Goal: Information Seeking & Learning: Find contact information

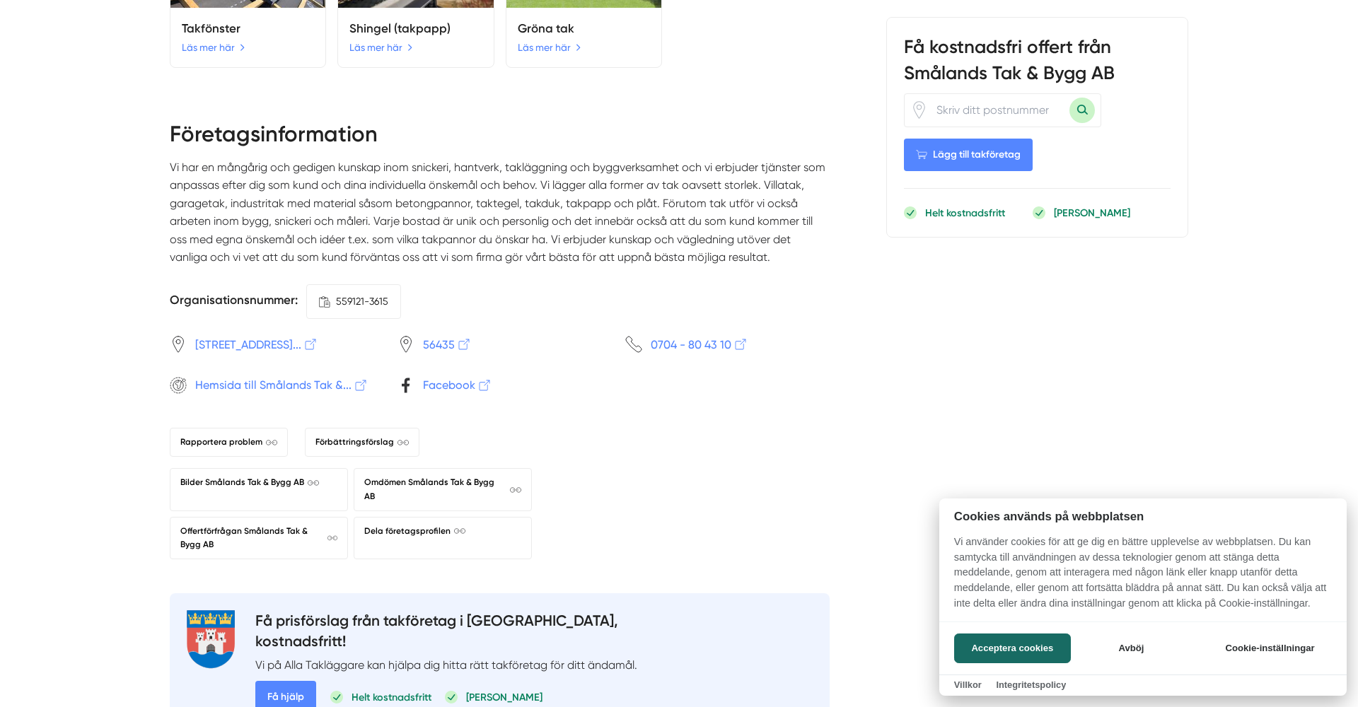
scroll to position [2125, 0]
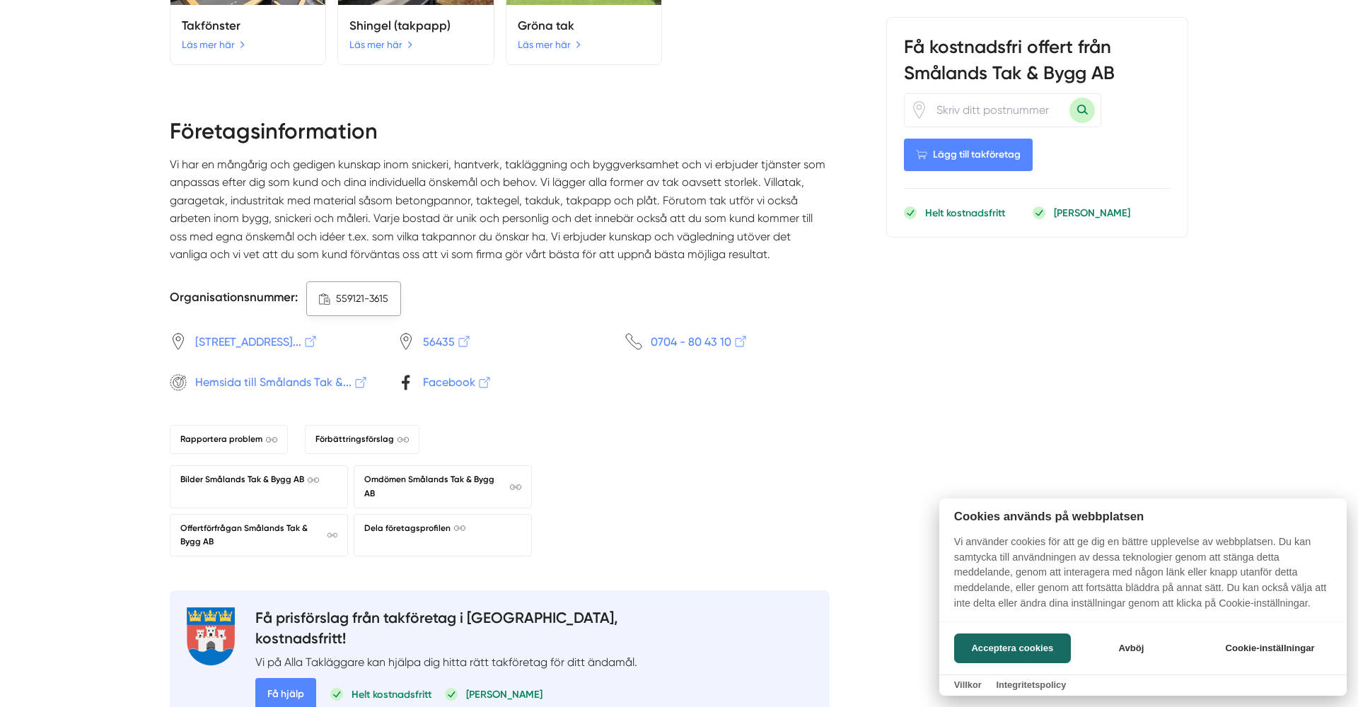
drag, startPoint x: 385, startPoint y: 266, endPoint x: 347, endPoint y: 265, distance: 37.5
click at [347, 265] on div at bounding box center [679, 353] width 1358 height 707
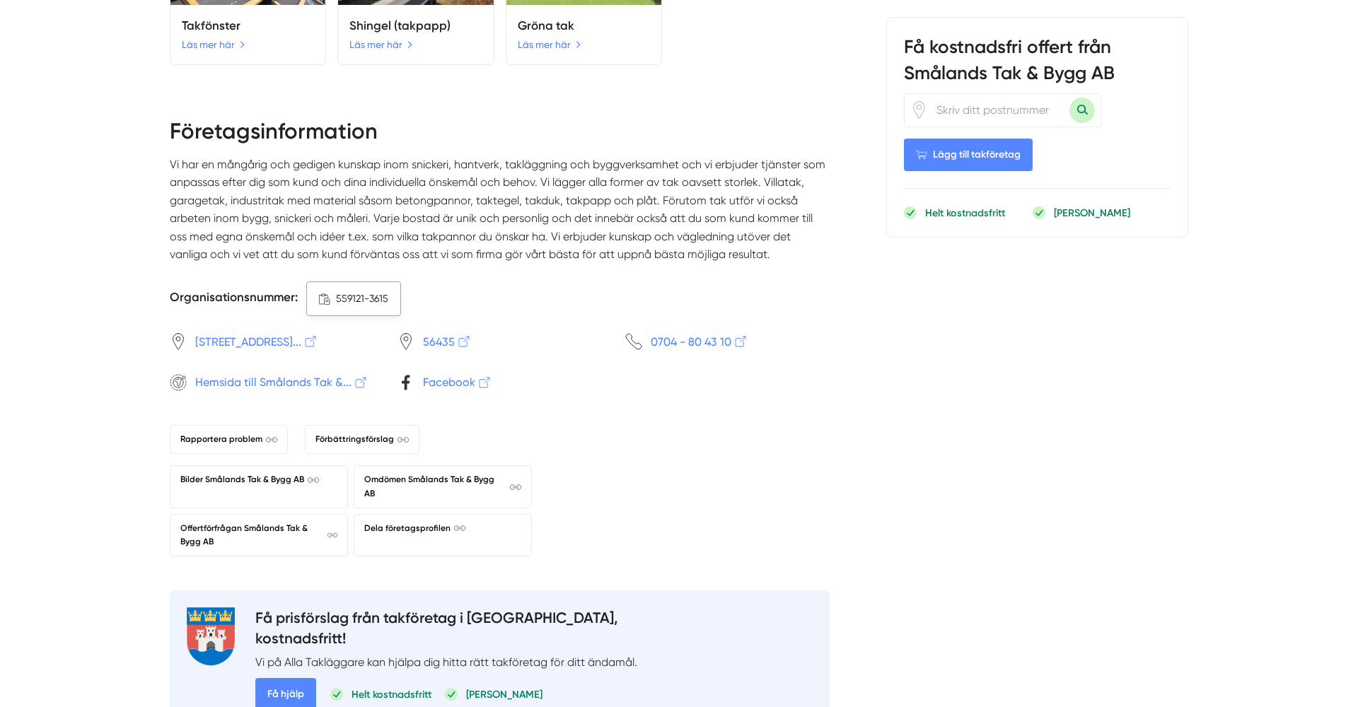
click at [388, 281] on span ".a{fill:none;stroke-linecap:round;stroke-linejoin:round;} Kopiera 559121-3615" at bounding box center [353, 298] width 95 height 34
drag, startPoint x: 388, startPoint y: 268, endPoint x: 366, endPoint y: 268, distance: 21.9
click at [366, 281] on span ".a{fill:none;stroke-linecap:round;stroke-linejoin:round;} Kopiera 559121-3615" at bounding box center [353, 298] width 95 height 34
click at [314, 373] on span "Hemsida till Smålands Tak &..." at bounding box center [281, 382] width 173 height 18
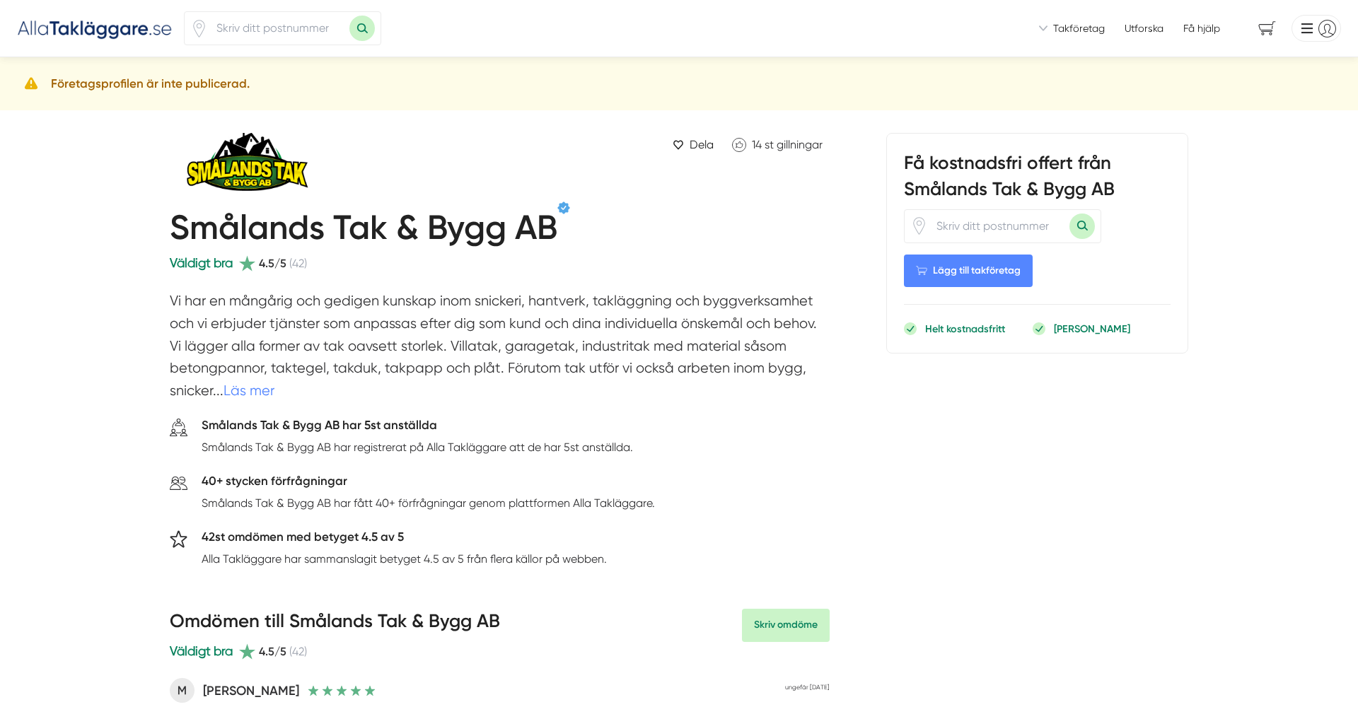
scroll to position [0, 0]
click at [227, 170] on img at bounding box center [248, 164] width 156 height 63
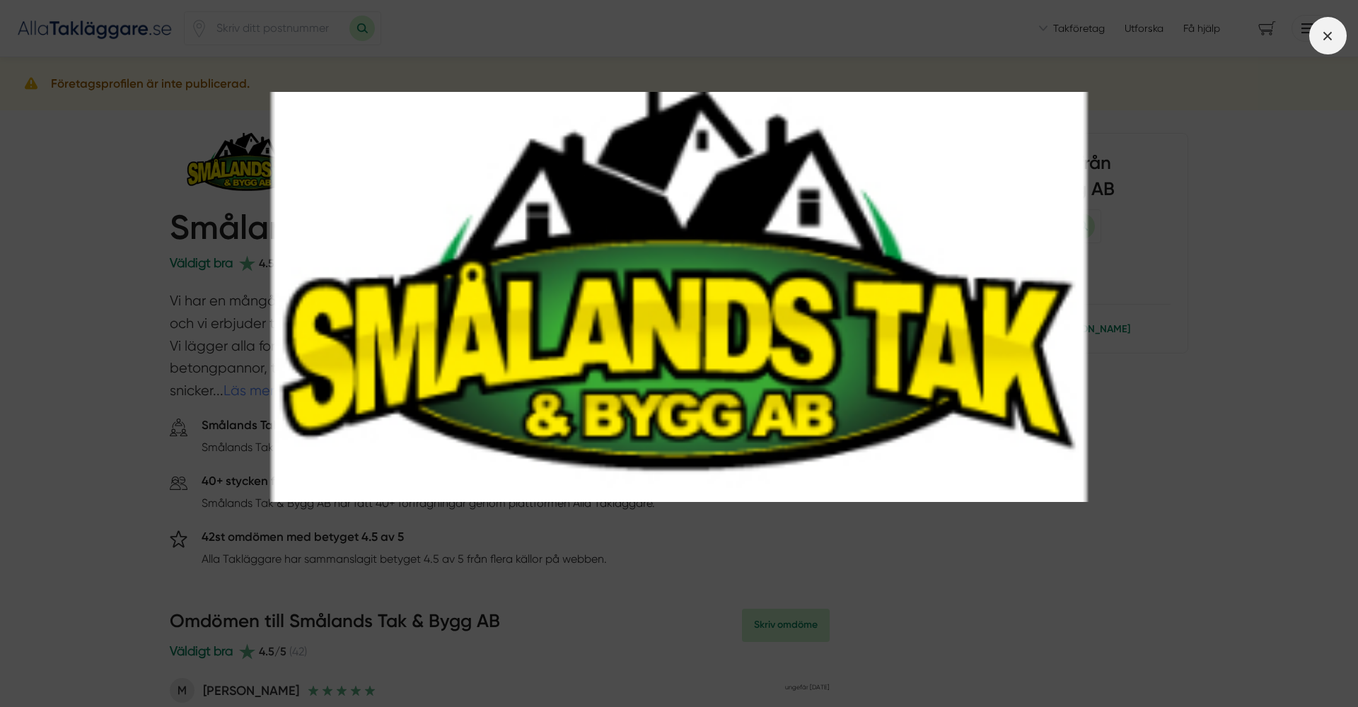
click at [1332, 50] on span at bounding box center [1327, 35] width 37 height 37
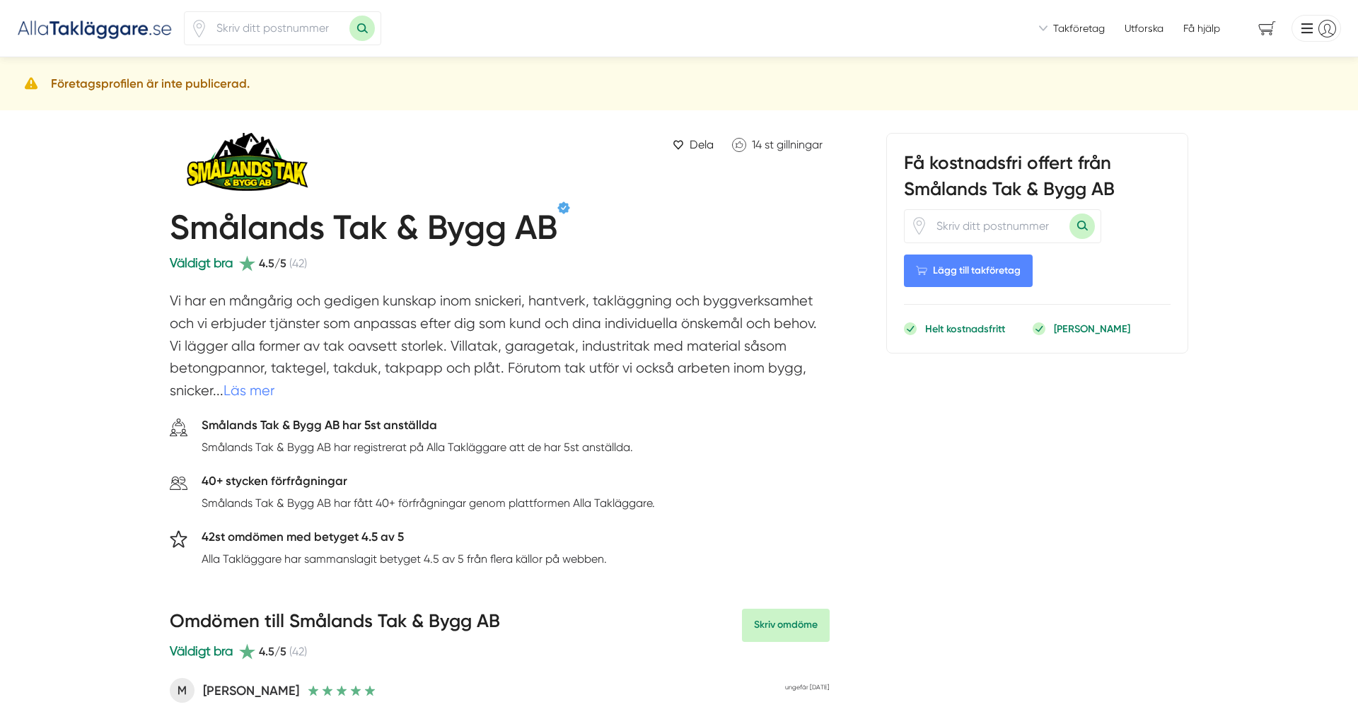
click at [131, 24] on img at bounding box center [95, 27] width 156 height 23
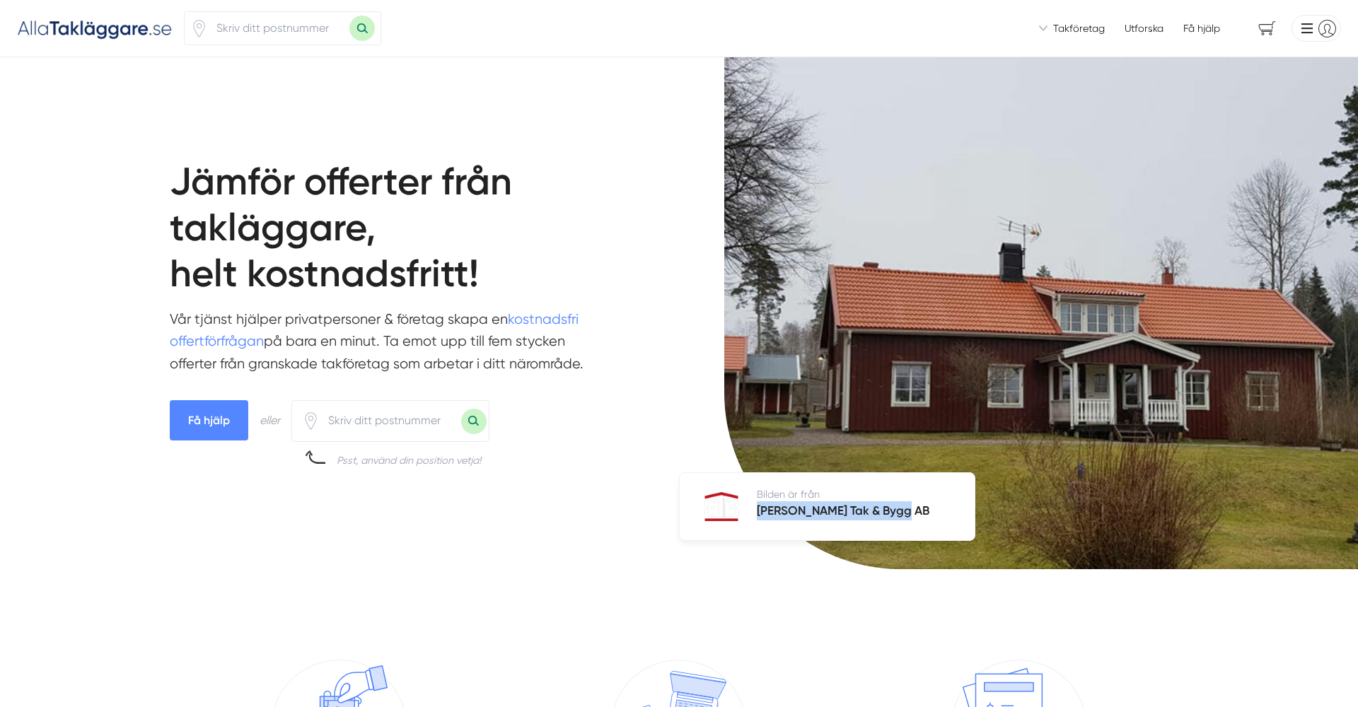
drag, startPoint x: 894, startPoint y: 509, endPoint x: 749, endPoint y: 514, distance: 145.1
click at [749, 514] on div "Bilden är från Bergströms Tak & Bygg AB" at bounding box center [842, 507] width 195 height 56
copy h5 "[PERSON_NAME] Tak & Bygg AB"
click at [91, 28] on img at bounding box center [95, 27] width 156 height 23
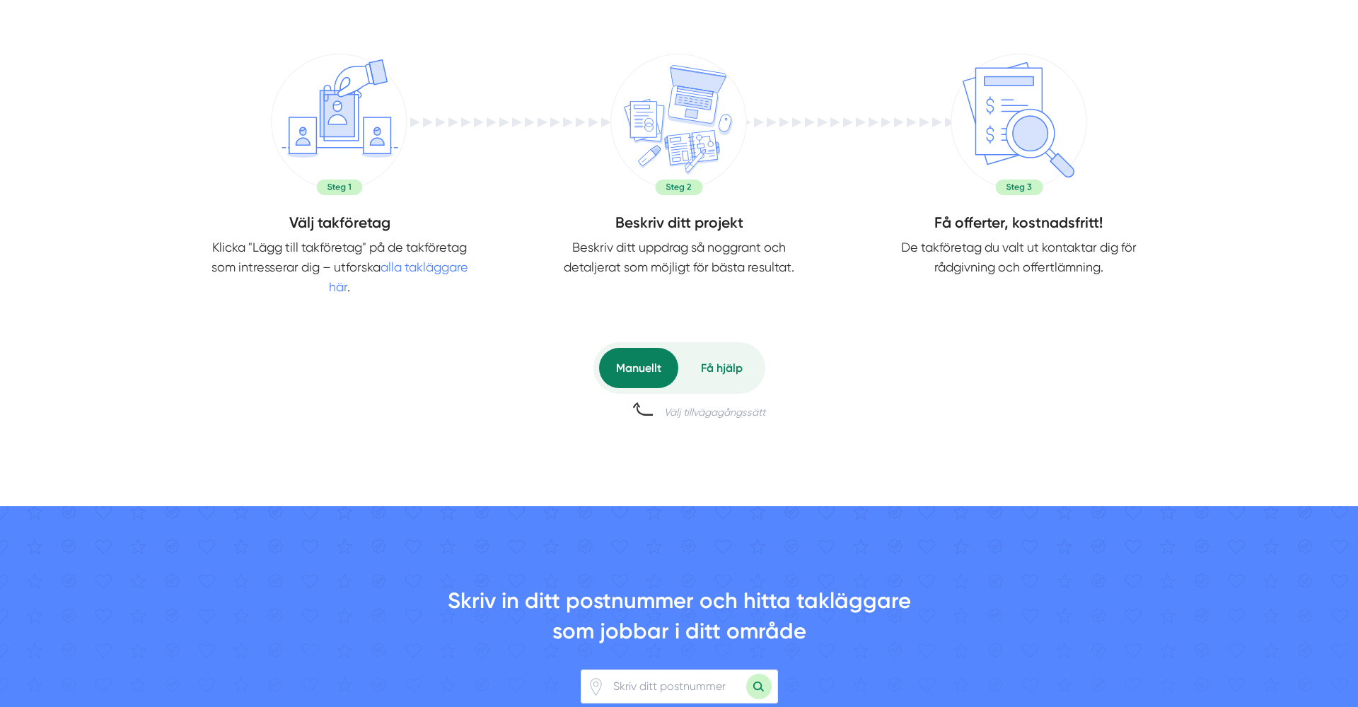
scroll to position [374, 0]
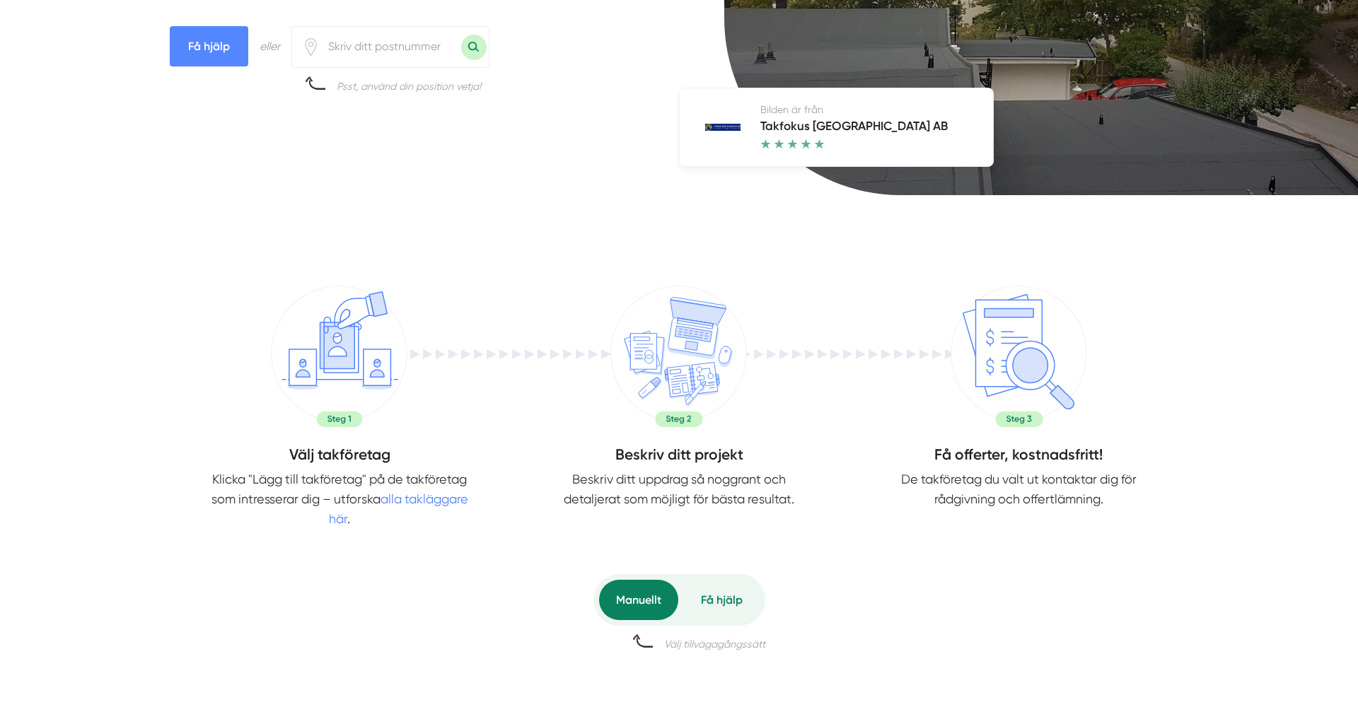
click at [357, 58] on input "number" at bounding box center [390, 46] width 141 height 33
type input "35263"
click at [472, 51] on button "Sök med postnummer" at bounding box center [473, 47] width 25 height 25
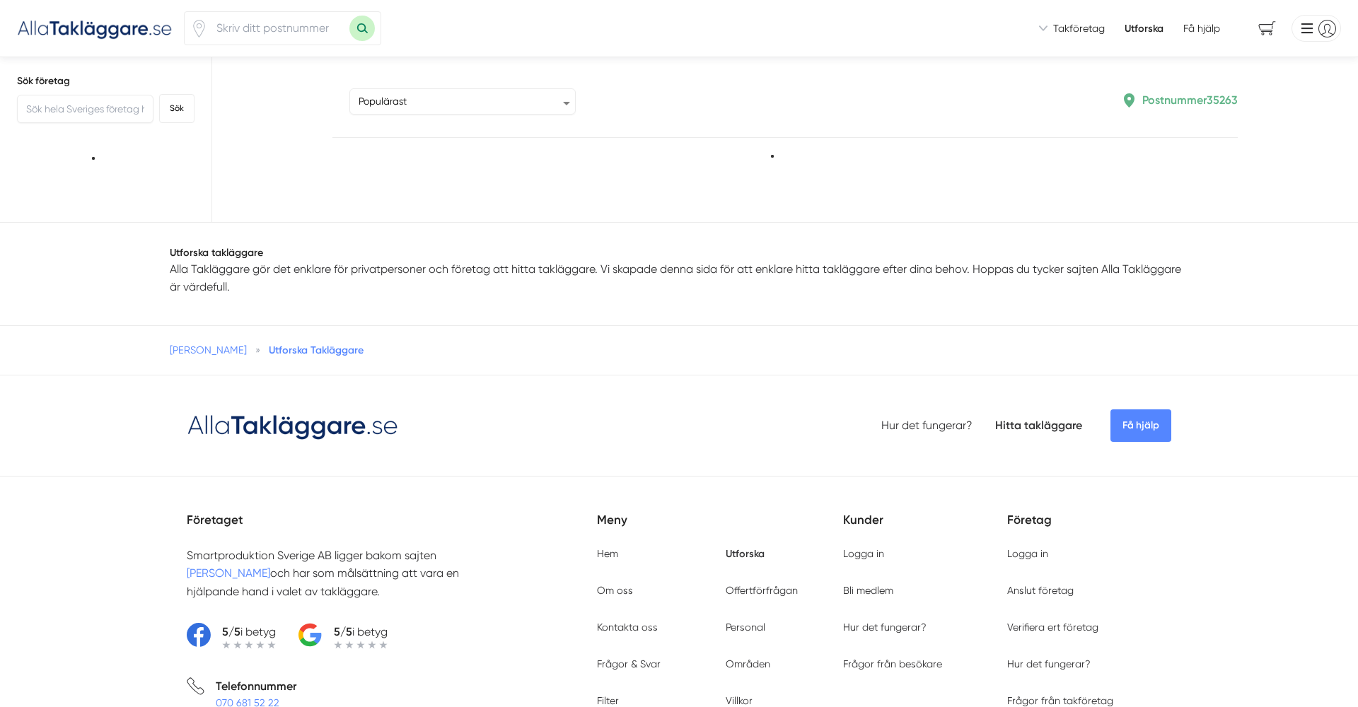
type input "35263"
